Goal: Information Seeking & Learning: Find specific page/section

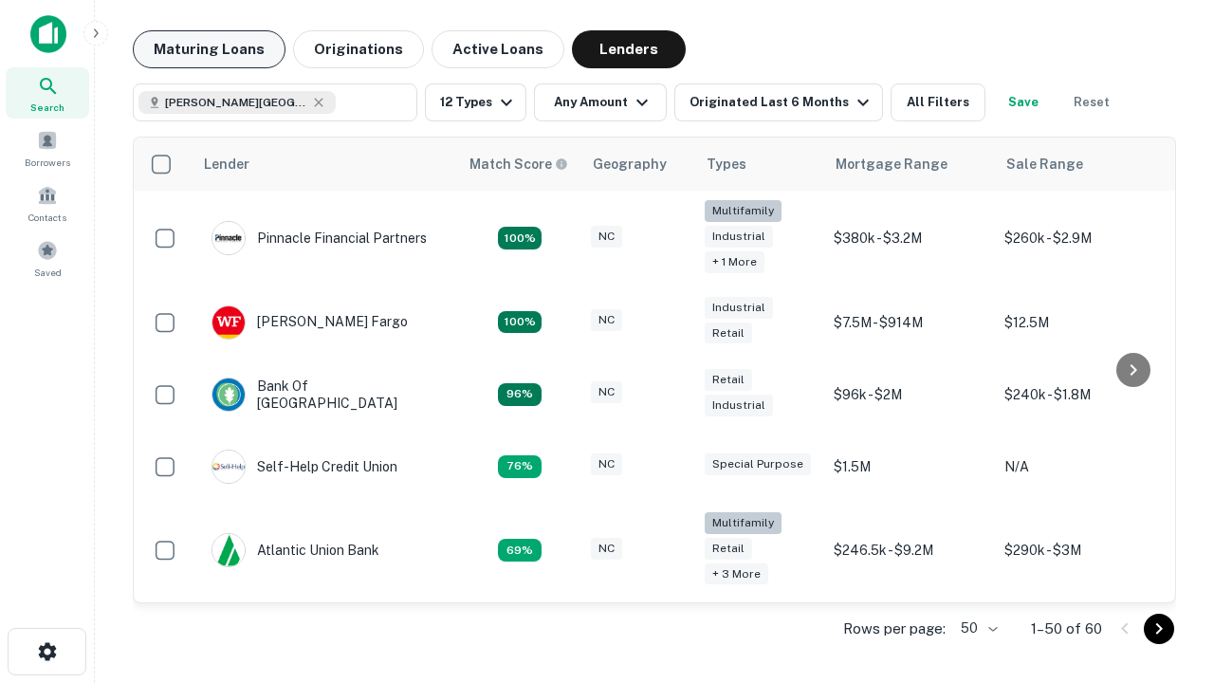
click at [209, 49] on button "Maturing Loans" at bounding box center [209, 49] width 153 height 38
